Goal: Transaction & Acquisition: Book appointment/travel/reservation

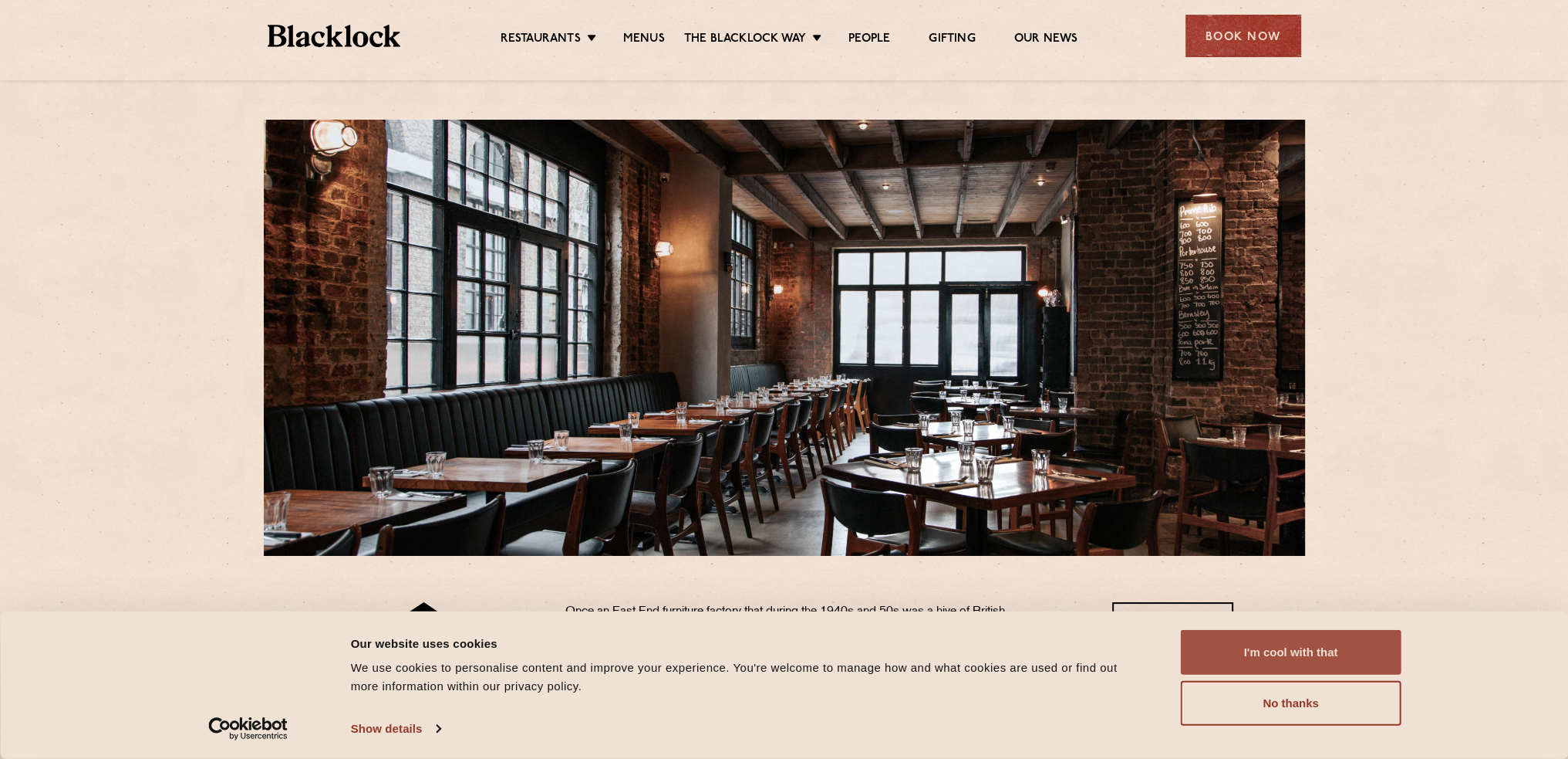
click at [1386, 652] on button "I'm cool with that" at bounding box center [1291, 652] width 220 height 45
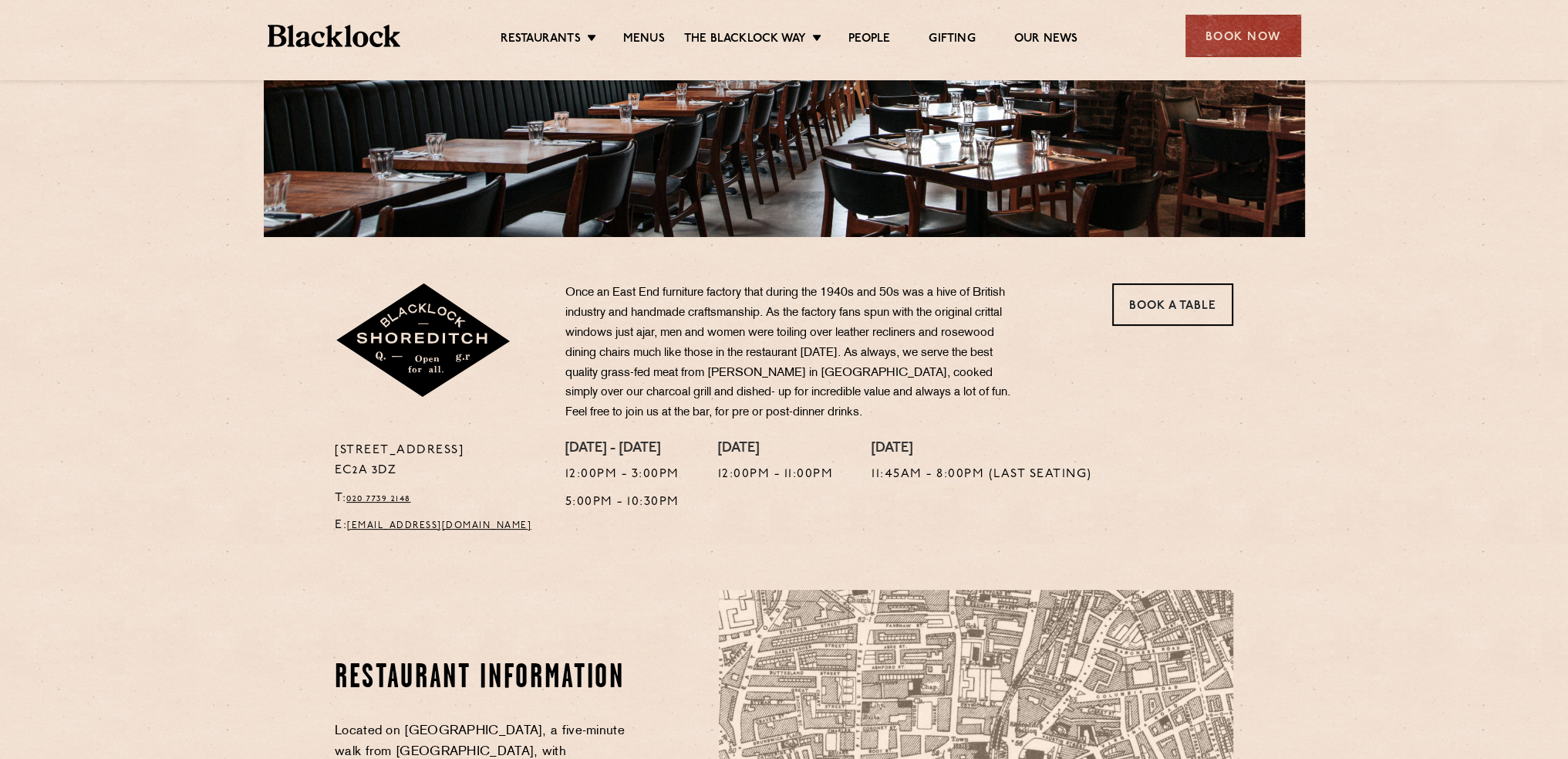
scroll to position [309, 0]
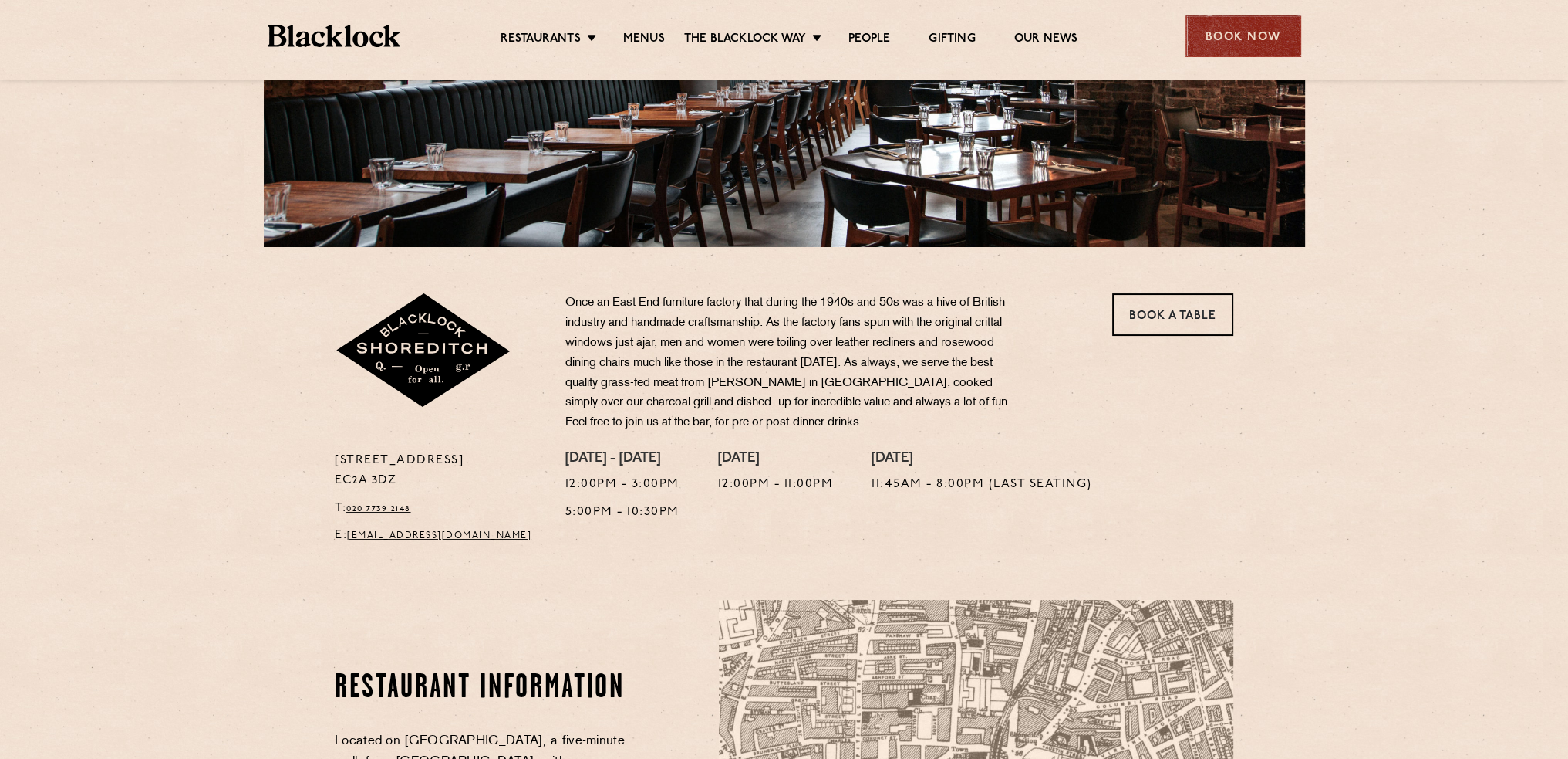
click at [1263, 45] on div "Book Now" at bounding box center [1243, 36] width 116 height 43
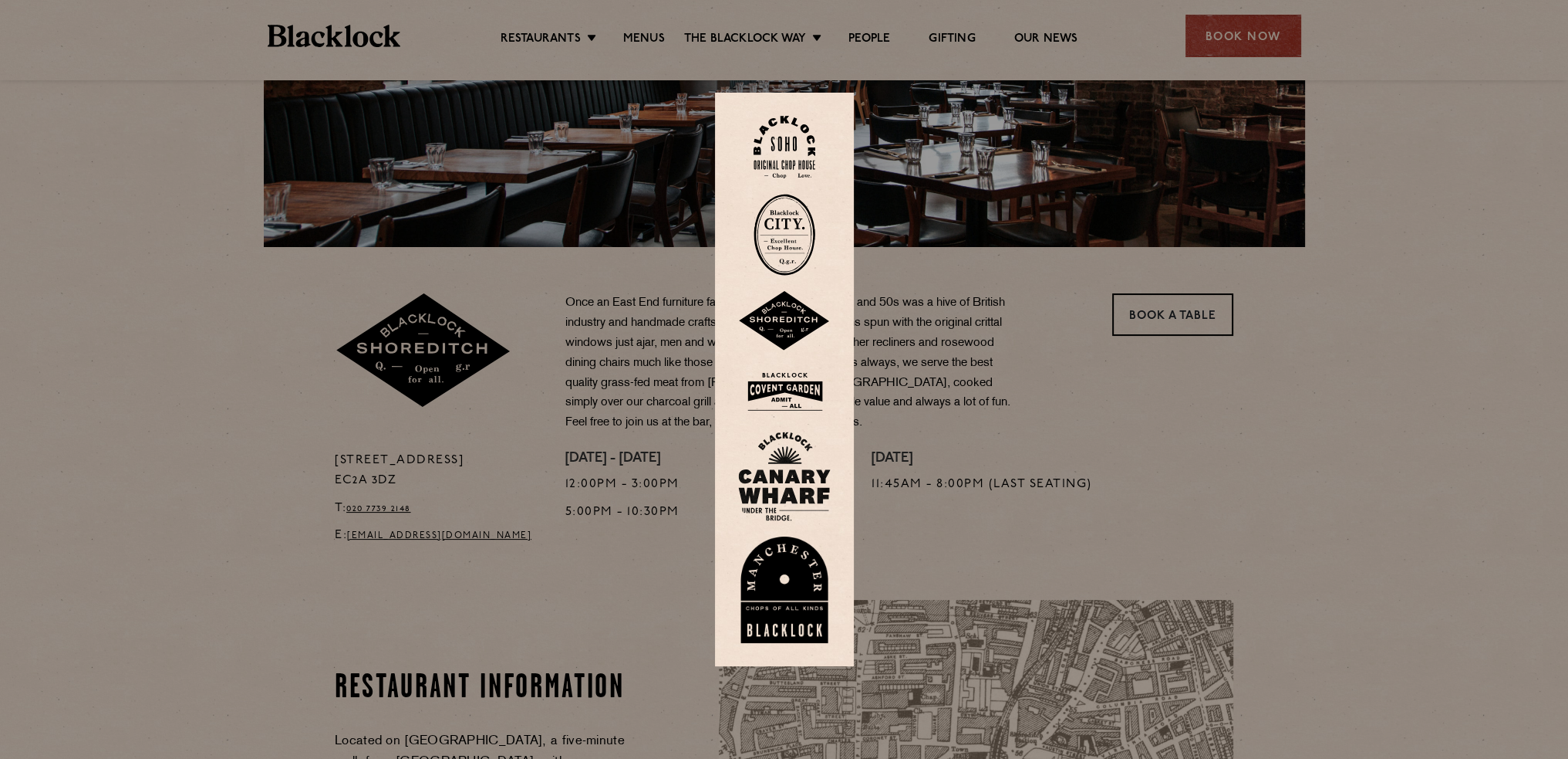
click at [1145, 370] on div at bounding box center [784, 379] width 1568 height 759
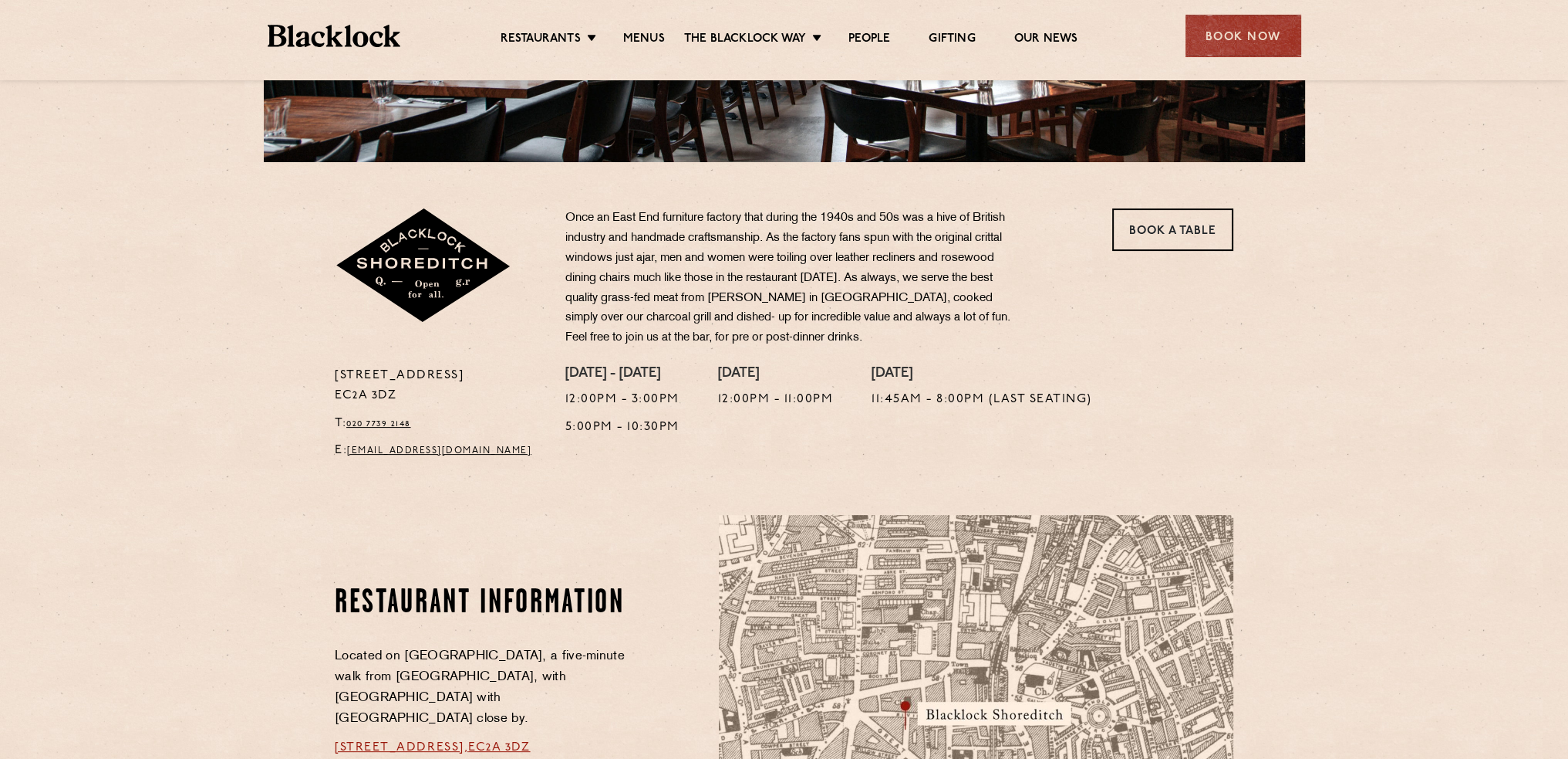
scroll to position [386, 0]
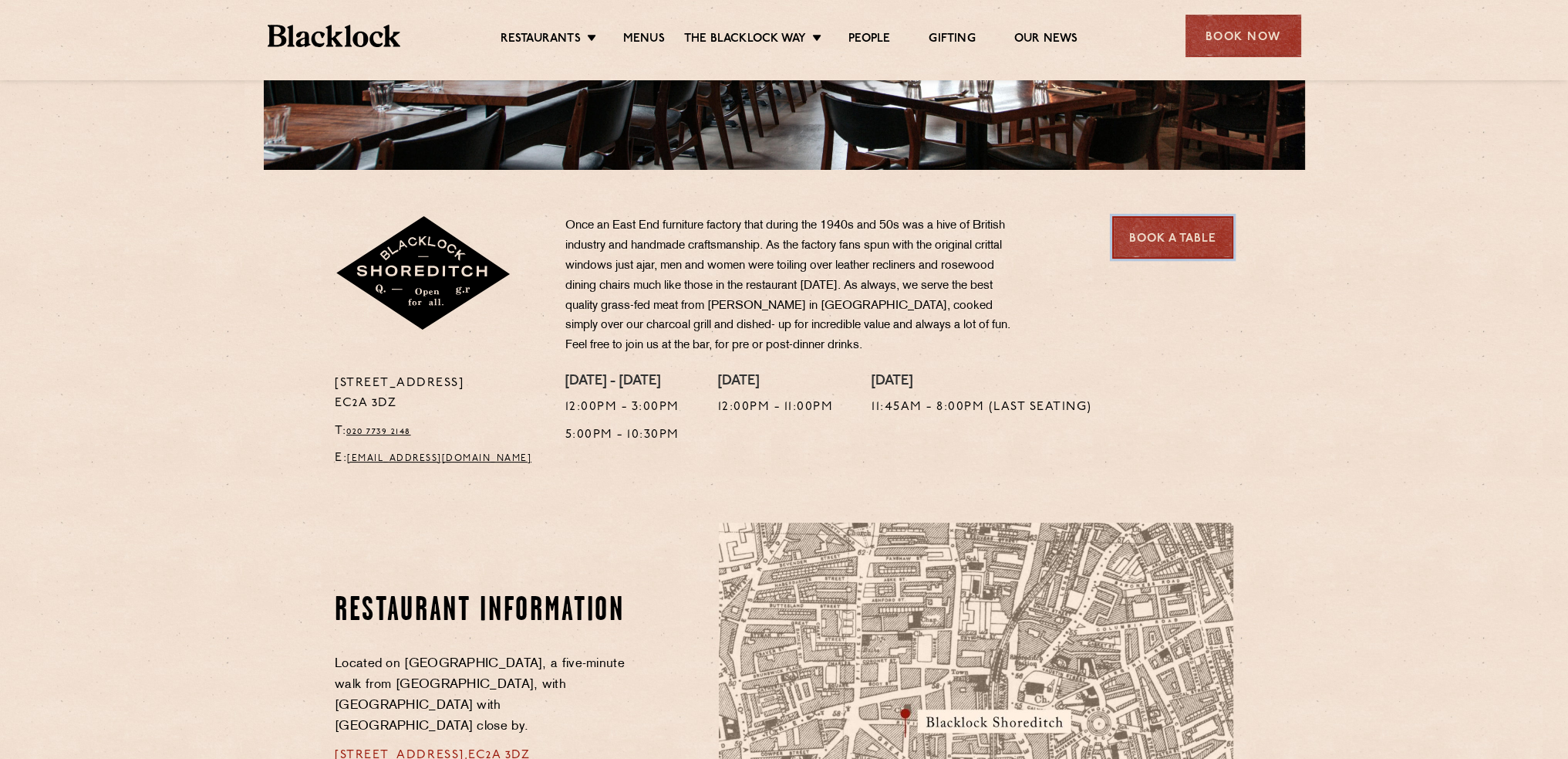
click at [1131, 243] on link "Book a Table" at bounding box center [1173, 237] width 121 height 43
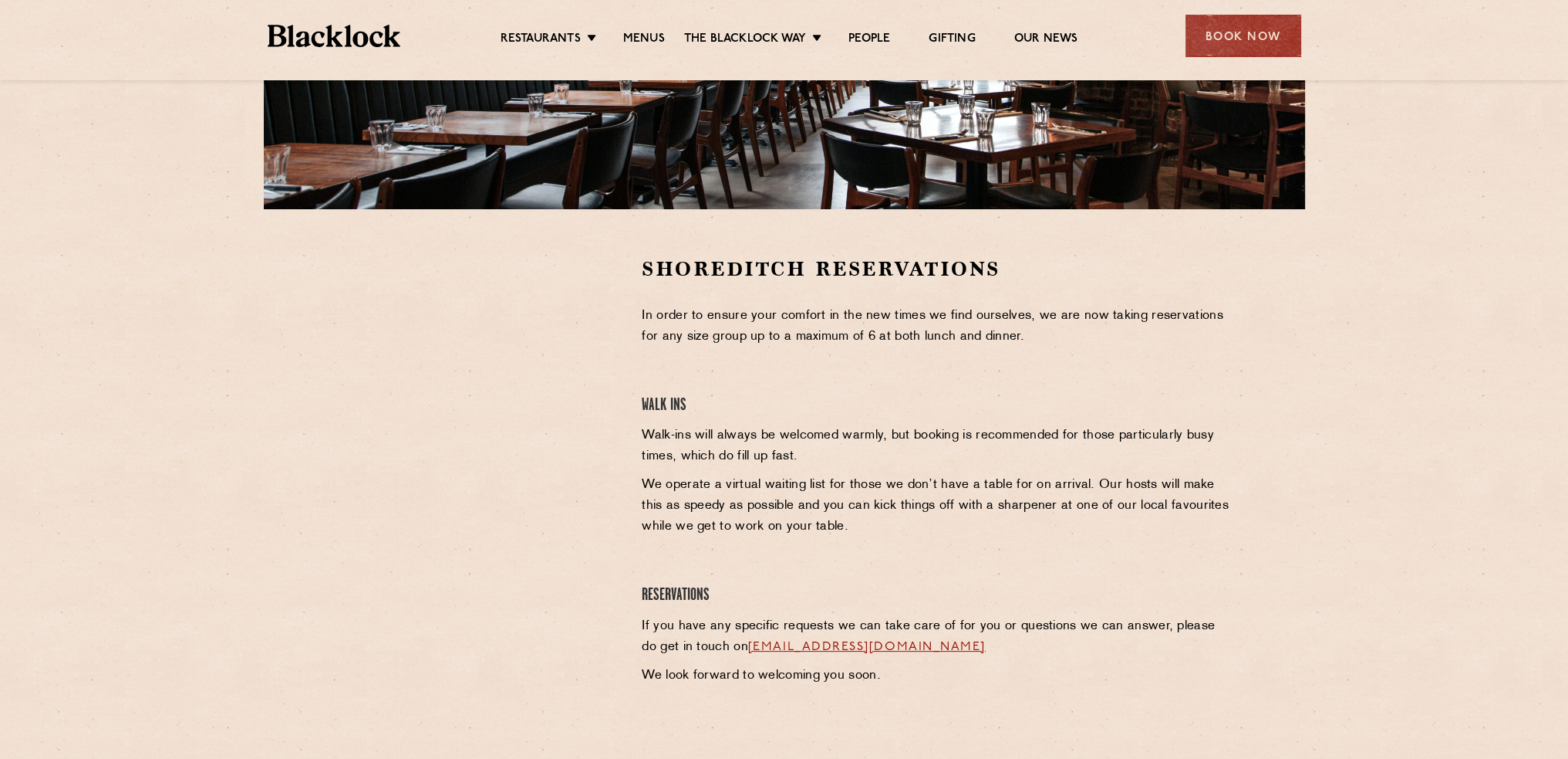
scroll to position [386, 0]
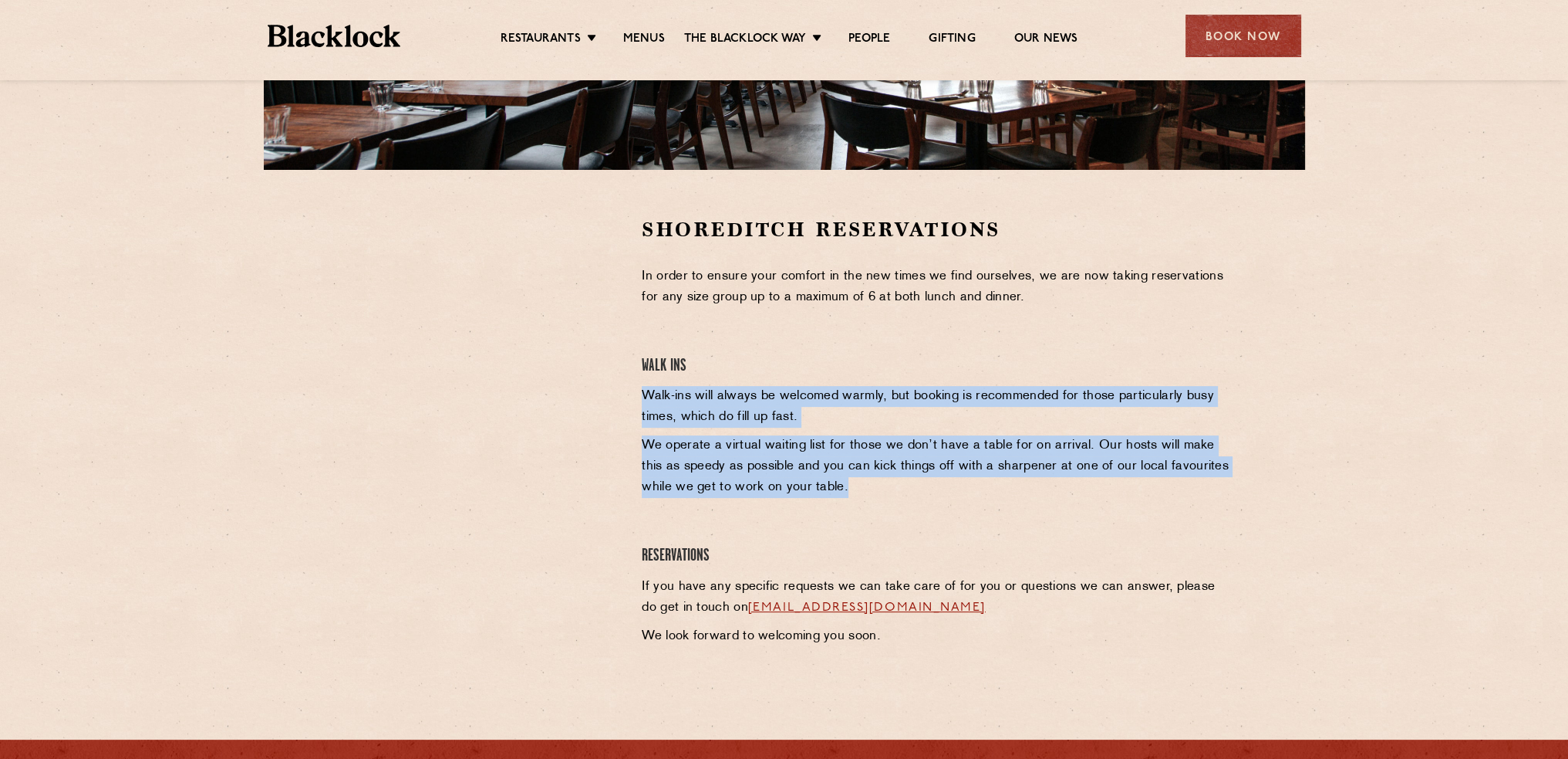
drag, startPoint x: 641, startPoint y: 393, endPoint x: 892, endPoint y: 495, distance: 270.9
type textarea "Walk-ins will always be welcomed warmly, but booking is recommended for those p…"
click at [892, 495] on div "Shoreditch Reservations In order to ensure your comfort in the new times we fin…" at bounding box center [938, 435] width 614 height 438
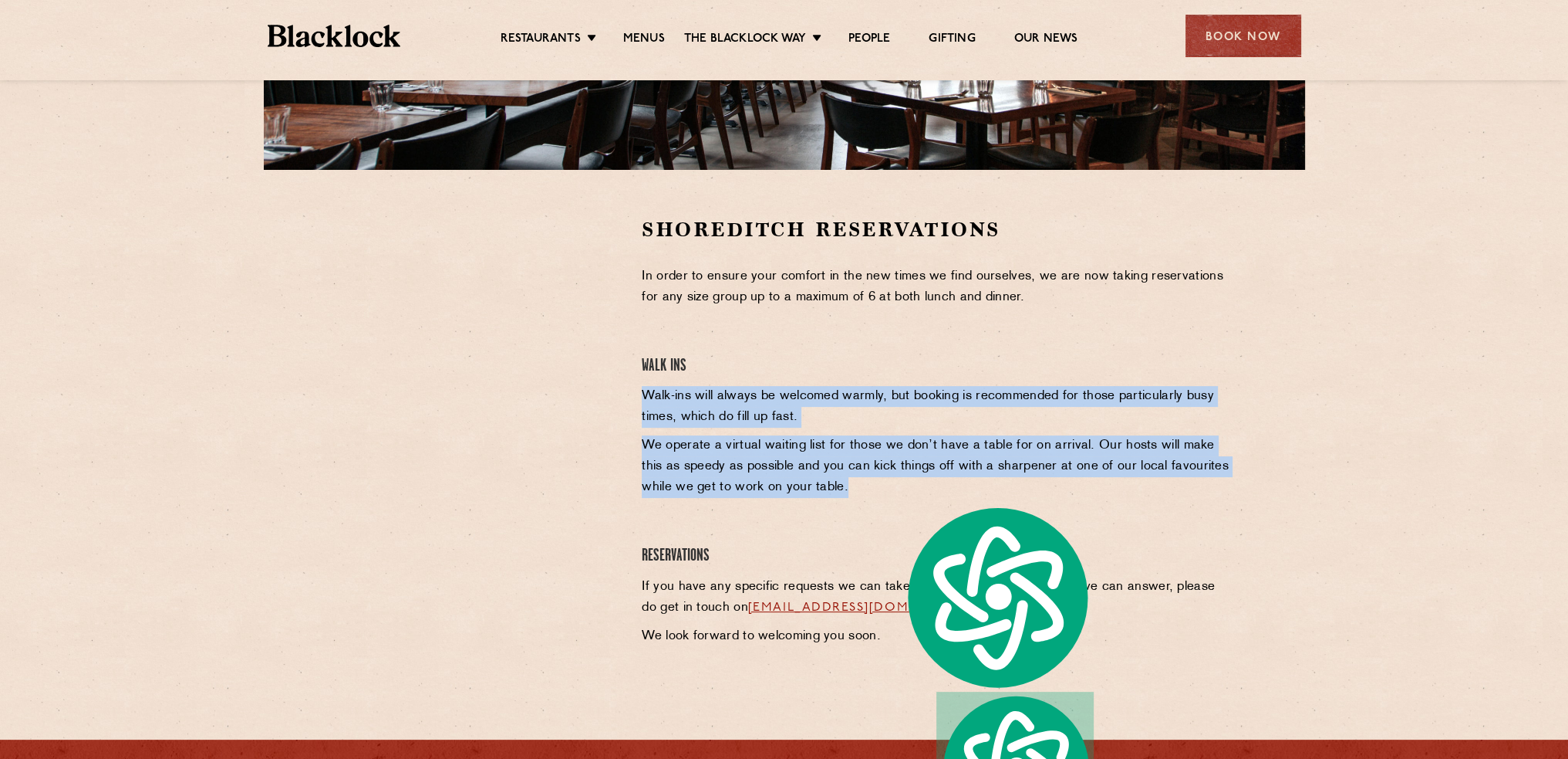
click at [1272, 447] on section "Shoreditch Reservations In order to ensure your comfort in the new times we fin…" at bounding box center [784, 435] width 1568 height 531
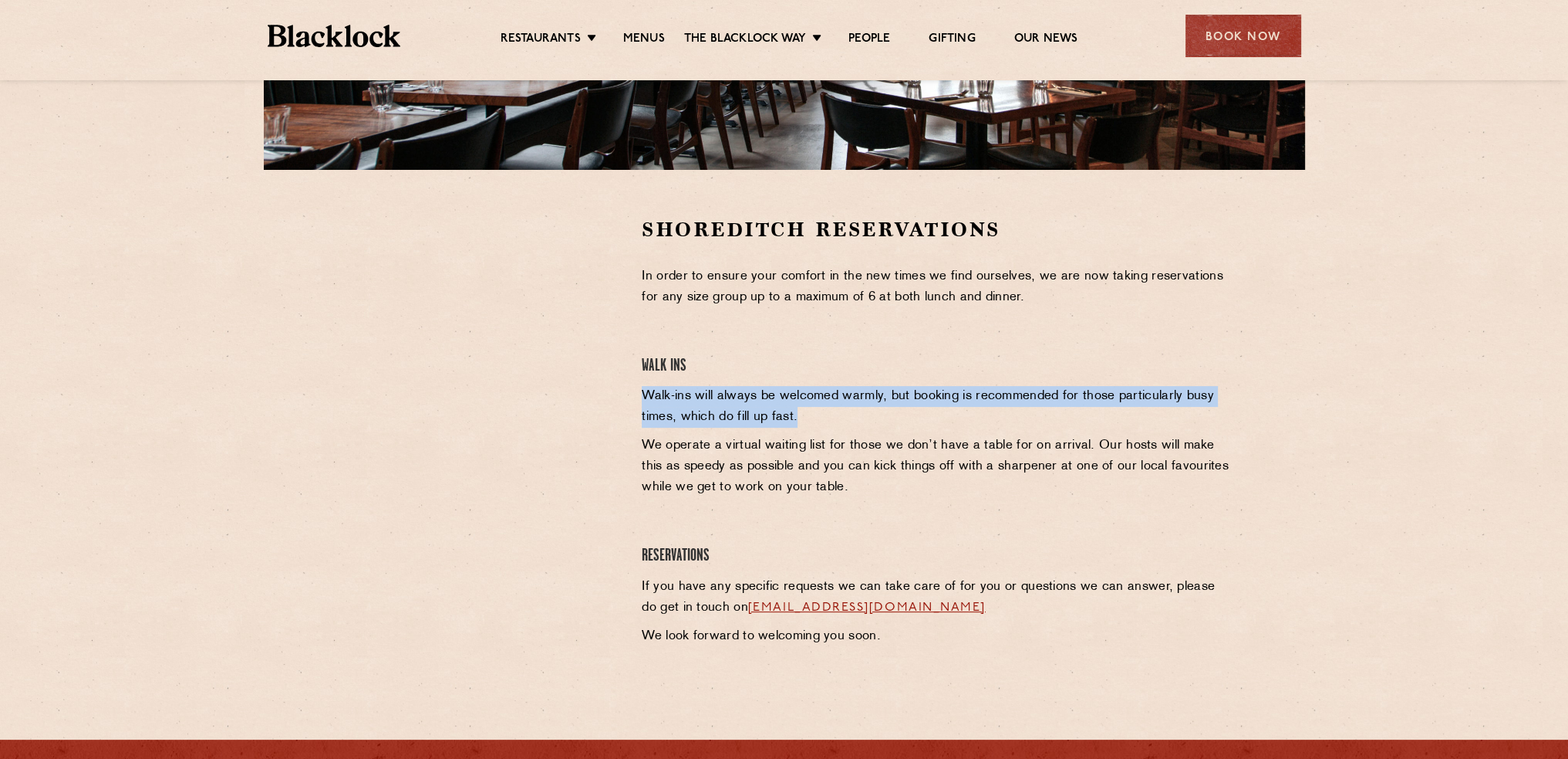
drag, startPoint x: 639, startPoint y: 391, endPoint x: 840, endPoint y: 425, distance: 203.9
click at [840, 425] on div "Shoreditch Reservations In order to ensure your comfort in the new times we fin…" at bounding box center [938, 435] width 614 height 438
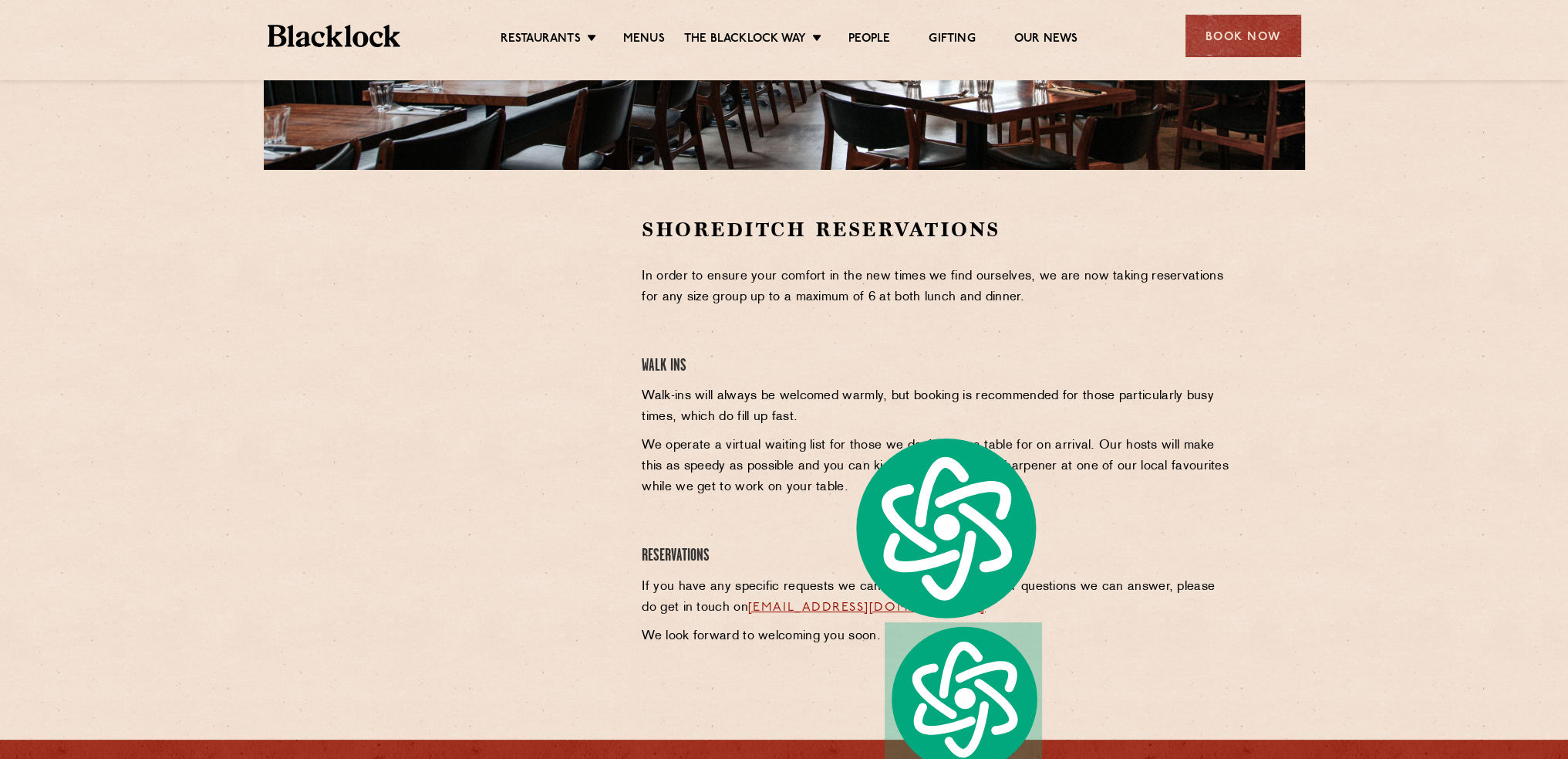
click at [776, 461] on p "We operate a virtual waiting list for those we don’t have a table for on arriva…" at bounding box center [938, 466] width 591 height 63
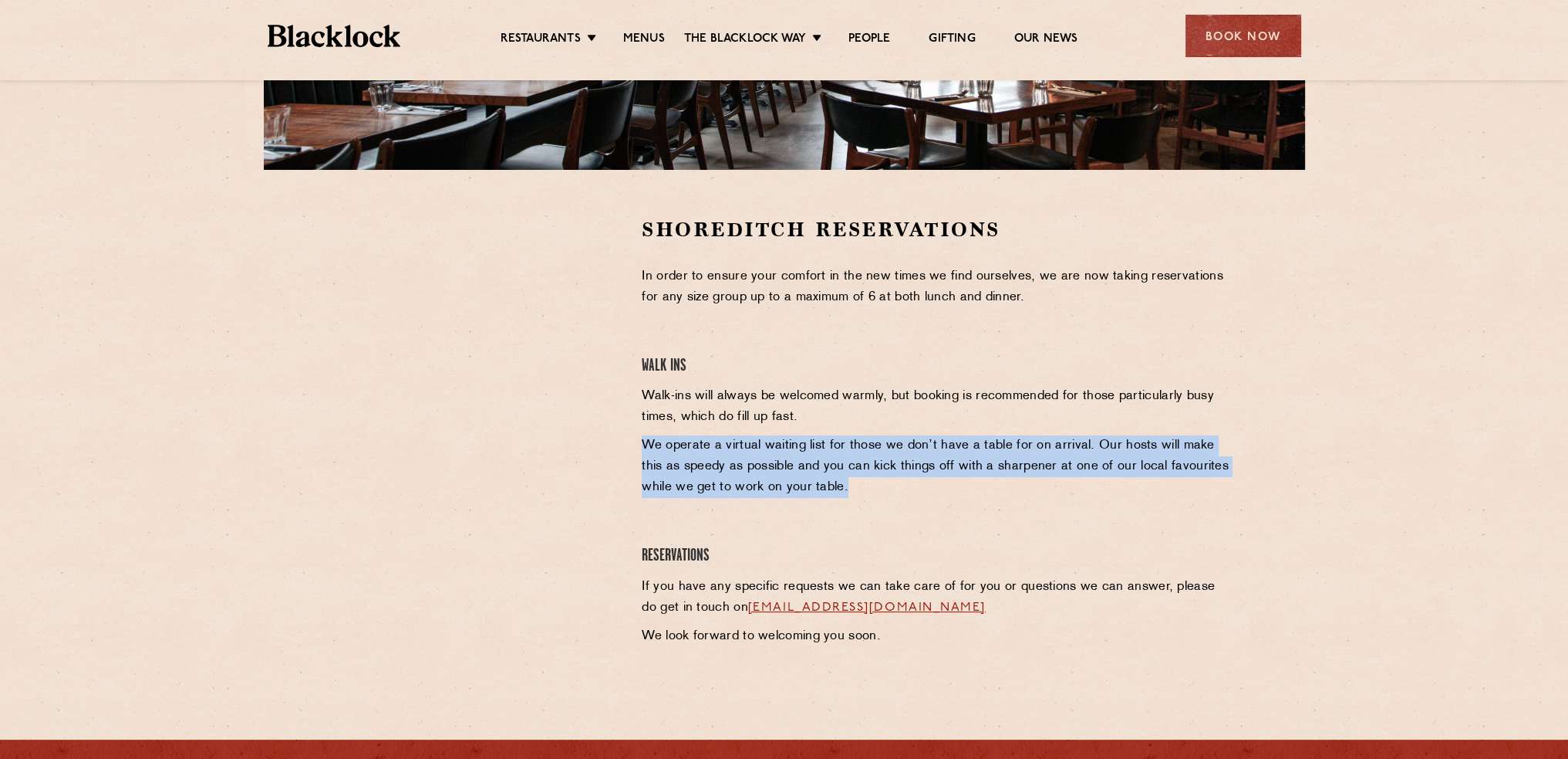
drag, startPoint x: 640, startPoint y: 446, endPoint x: 861, endPoint y: 489, distance: 225.1
click at [861, 489] on div "Shoreditch Reservations In order to ensure your comfort in the new times we fin…" at bounding box center [938, 435] width 614 height 438
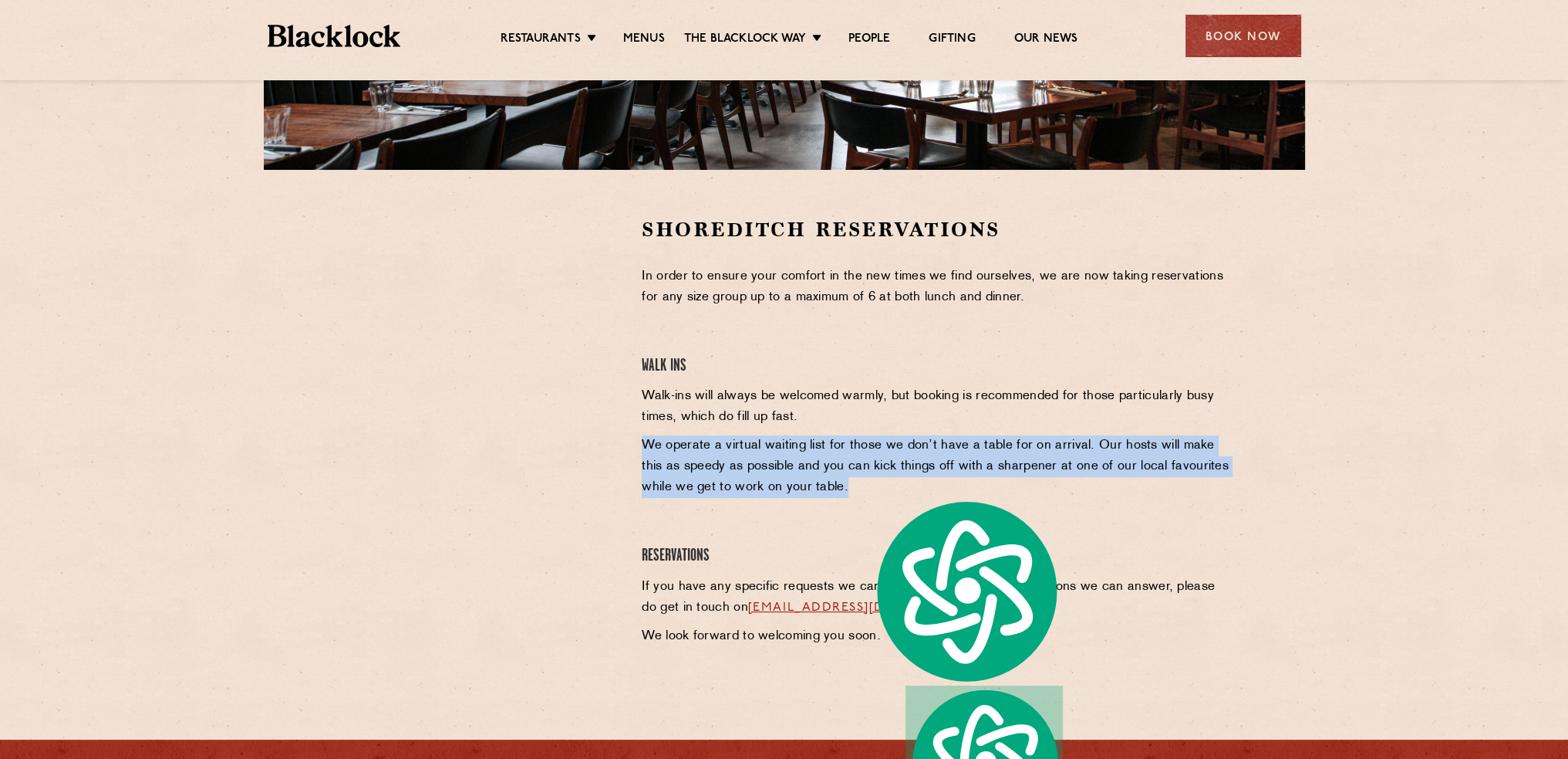
click at [843, 517] on div "Shoreditch Reservations In order to ensure your comfort in the new times we fin…" at bounding box center [938, 435] width 614 height 438
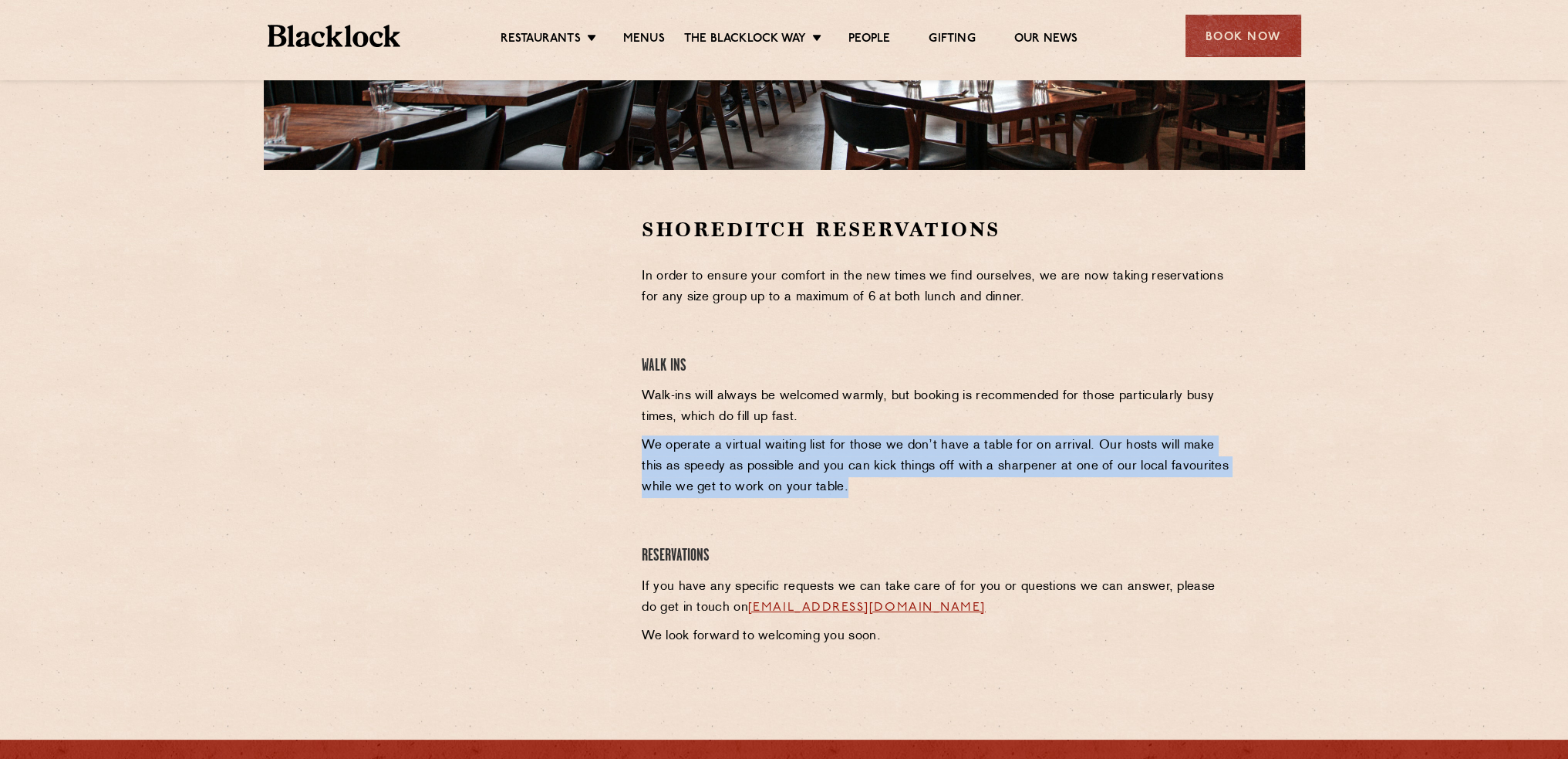
drag, startPoint x: 642, startPoint y: 441, endPoint x: 844, endPoint y: 491, distance: 208.1
click at [844, 491] on p "We operate a virtual waiting list for those we don’t have a table for on arriva…" at bounding box center [938, 466] width 591 height 63
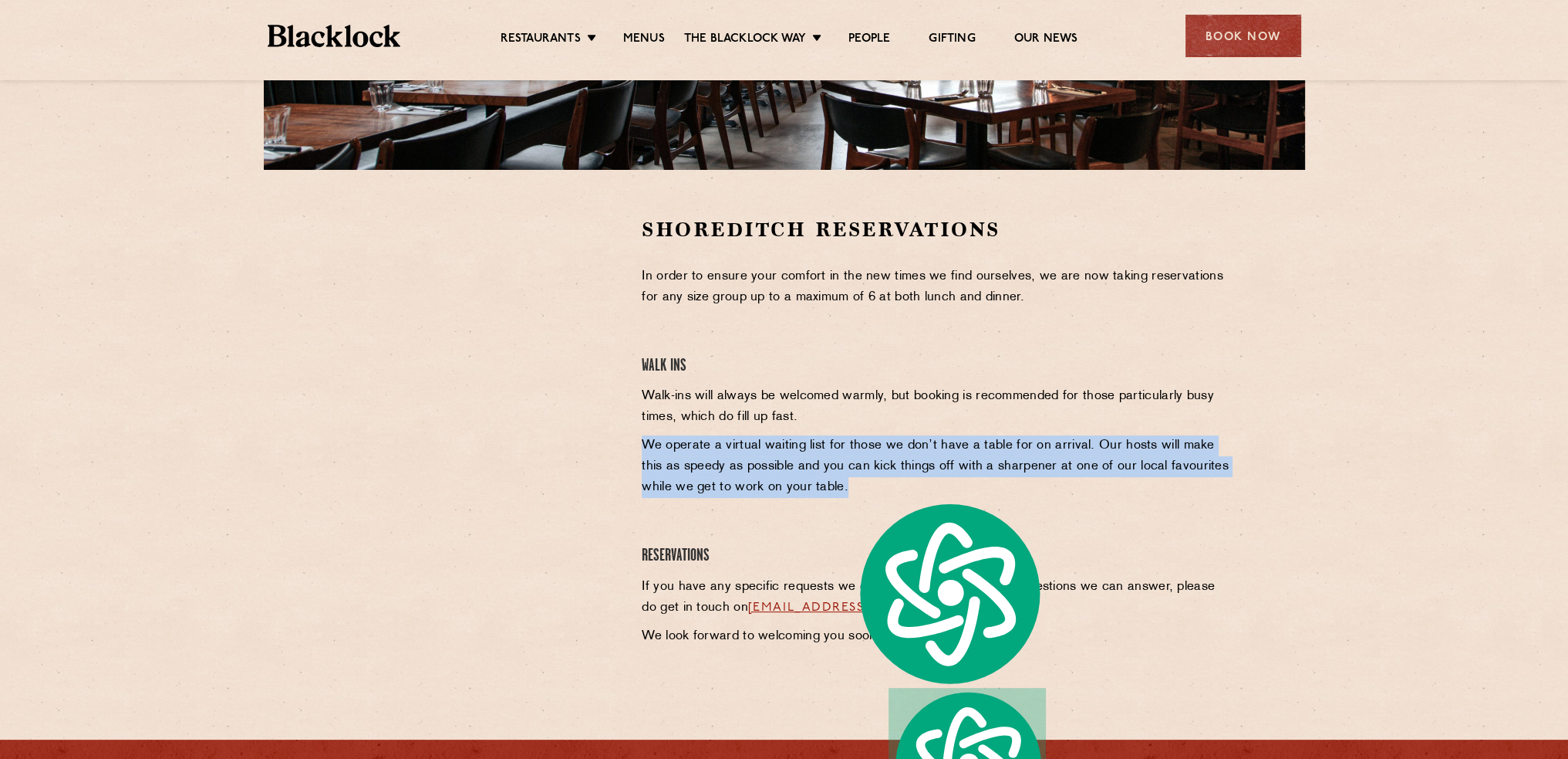
click at [818, 496] on p "We operate a virtual waiting list for those we don’t have a table for on arriva…" at bounding box center [938, 466] width 591 height 63
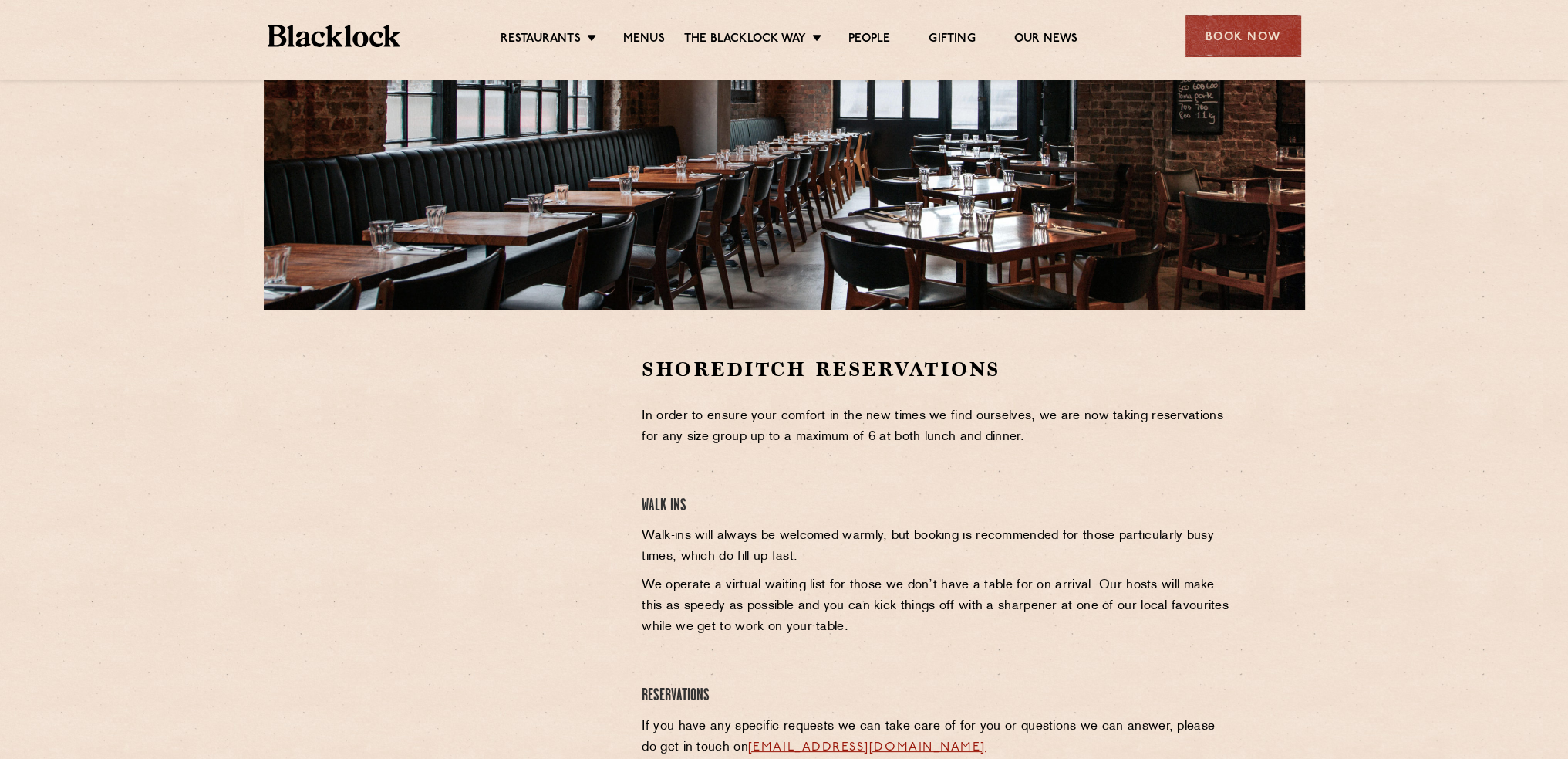
scroll to position [0, 0]
